Goal: Task Accomplishment & Management: Manage account settings

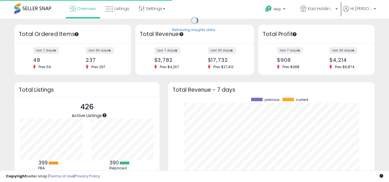
scroll to position [80, 195]
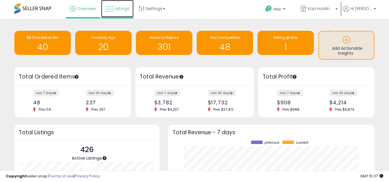
click at [128, 8] on span "Listings" at bounding box center [121, 9] width 15 height 6
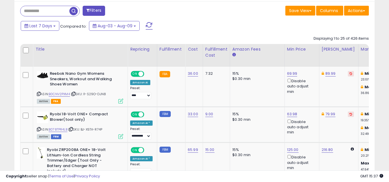
scroll to position [236, 0]
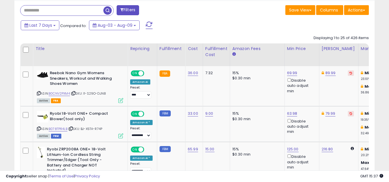
click at [41, 12] on input "text" at bounding box center [61, 10] width 83 height 10
type input "***"
click at [105, 11] on span "button" at bounding box center [107, 10] width 8 height 8
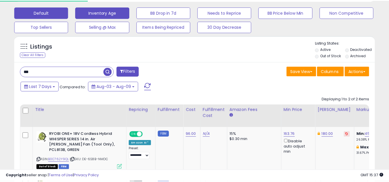
scroll to position [118, 208]
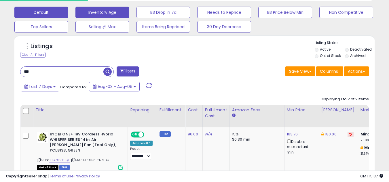
click at [106, 11] on button "Inventory Age" at bounding box center [102, 13] width 54 height 12
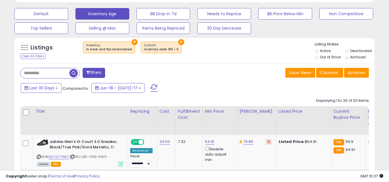
click at [132, 43] on button "×" at bounding box center [135, 42] width 6 height 6
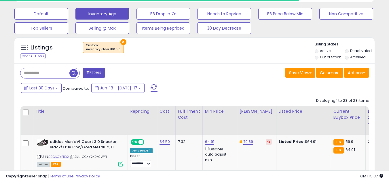
scroll to position [287775, 287685]
click at [120, 41] on button "×" at bounding box center [123, 42] width 6 height 6
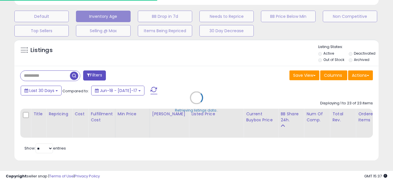
click at [122, 41] on div "Retrieving listings data.." at bounding box center [196, 102] width 373 height 131
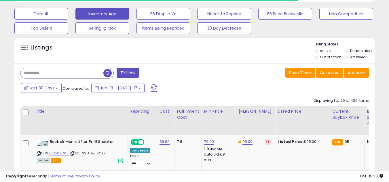
click at [54, 70] on input "text" at bounding box center [61, 73] width 83 height 10
type input "***"
click at [109, 71] on span "button" at bounding box center [107, 73] width 8 height 8
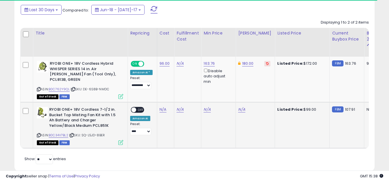
scroll to position [0, 0]
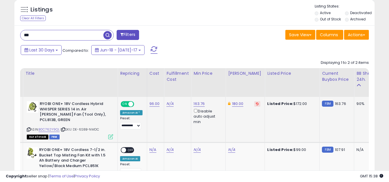
click at [166, 124] on td "N/A" at bounding box center [177, 119] width 27 height 45
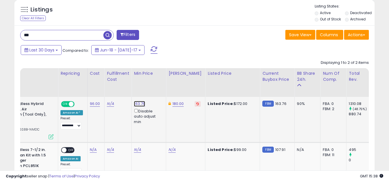
click at [135, 103] on link "163.76" at bounding box center [139, 104] width 11 height 6
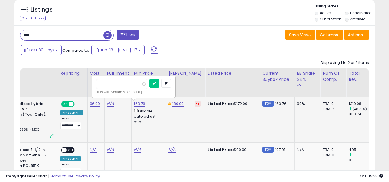
type input "*"
type input "******"
click at [159, 81] on button "submit" at bounding box center [154, 83] width 10 height 9
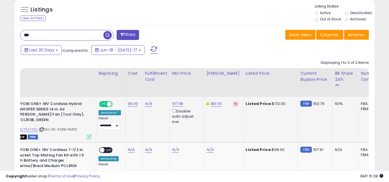
click at [150, 113] on td "N/A" at bounding box center [156, 119] width 27 height 45
